Goal: Find specific page/section: Find specific page/section

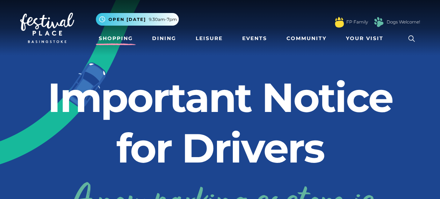
click at [114, 37] on link "Shopping" at bounding box center [116, 38] width 40 height 13
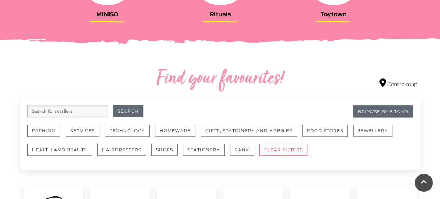
scroll to position [358, 0]
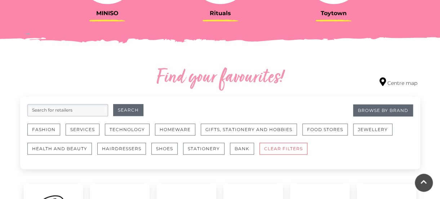
click at [94, 108] on input "search" at bounding box center [67, 110] width 81 height 12
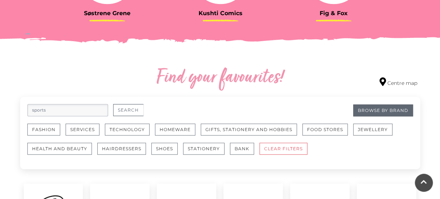
type input "sports"
click at [132, 107] on button "Search" at bounding box center [128, 110] width 30 height 12
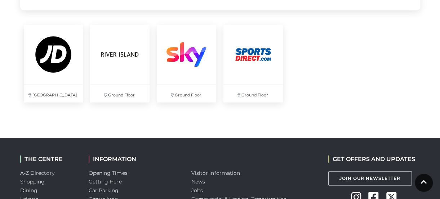
scroll to position [491, 0]
